Goal: Information Seeking & Learning: Learn about a topic

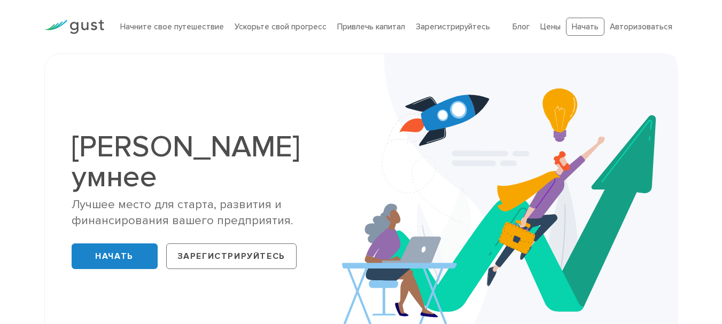
click at [300, 85] on div "Стартап умнее Лучшее место для старта, развития и финансирования вашего предпри…" at bounding box center [361, 203] width 595 height 244
click at [123, 251] on font "Начать" at bounding box center [114, 256] width 38 height 11
click at [311, 115] on div "Стартап умнее Лучшее место для старта, развития и финансирования вашего предпри…" at bounding box center [361, 203] width 595 height 244
click at [274, 25] on font "Ускорьте свой прогресс" at bounding box center [281, 27] width 92 height 10
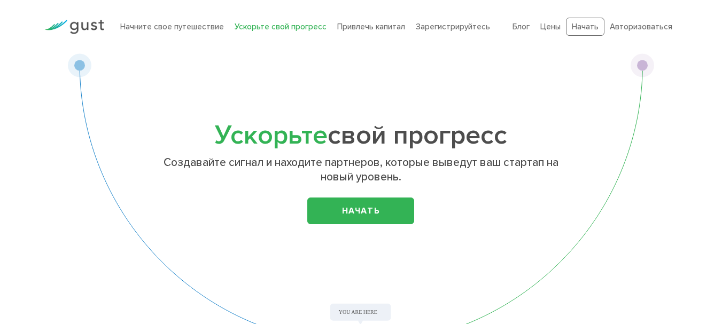
click at [165, 28] on font "Начните свое путешествие" at bounding box center [172, 27] width 104 height 10
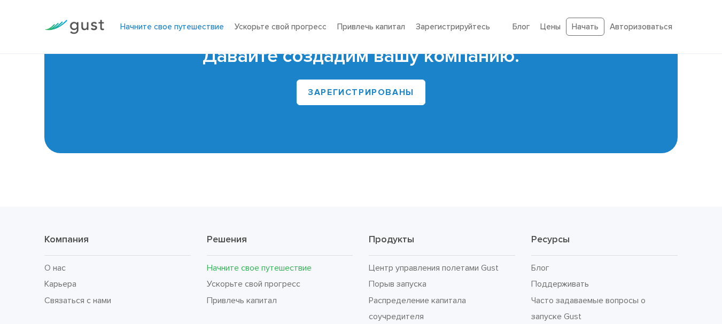
scroll to position [2156, 0]
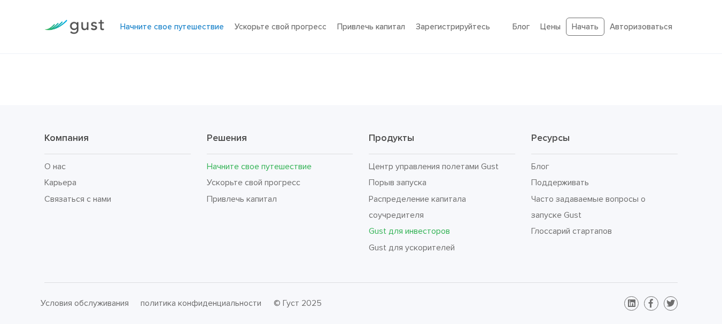
click at [397, 232] on font "Gust для инвесторов" at bounding box center [409, 231] width 81 height 10
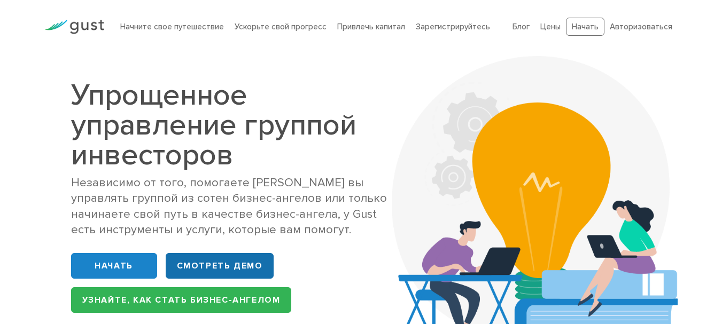
click at [187, 264] on font "СМОТРЕТЬ ДЕМО" at bounding box center [220, 266] width 86 height 11
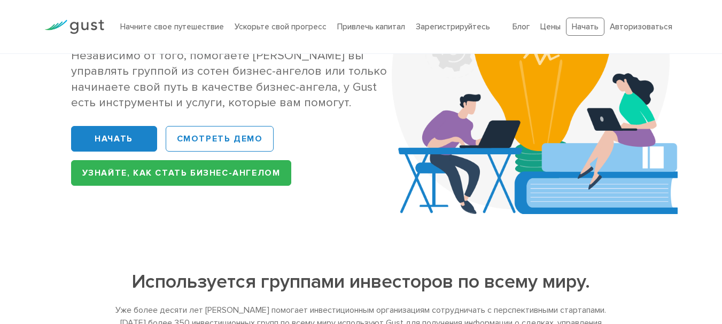
scroll to position [160, 0]
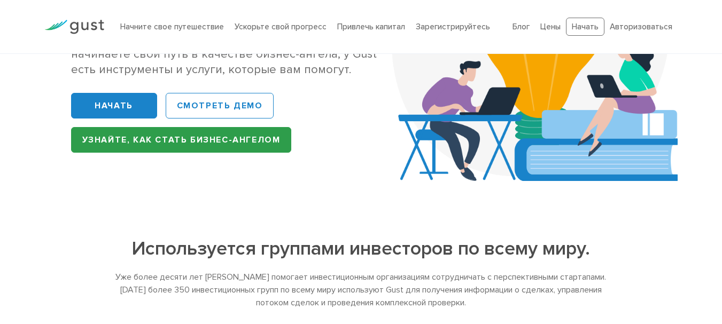
click at [210, 141] on font "Узнайте, как стать бизнес-ангелом" at bounding box center [181, 140] width 198 height 11
